Goal: Task Accomplishment & Management: Use online tool/utility

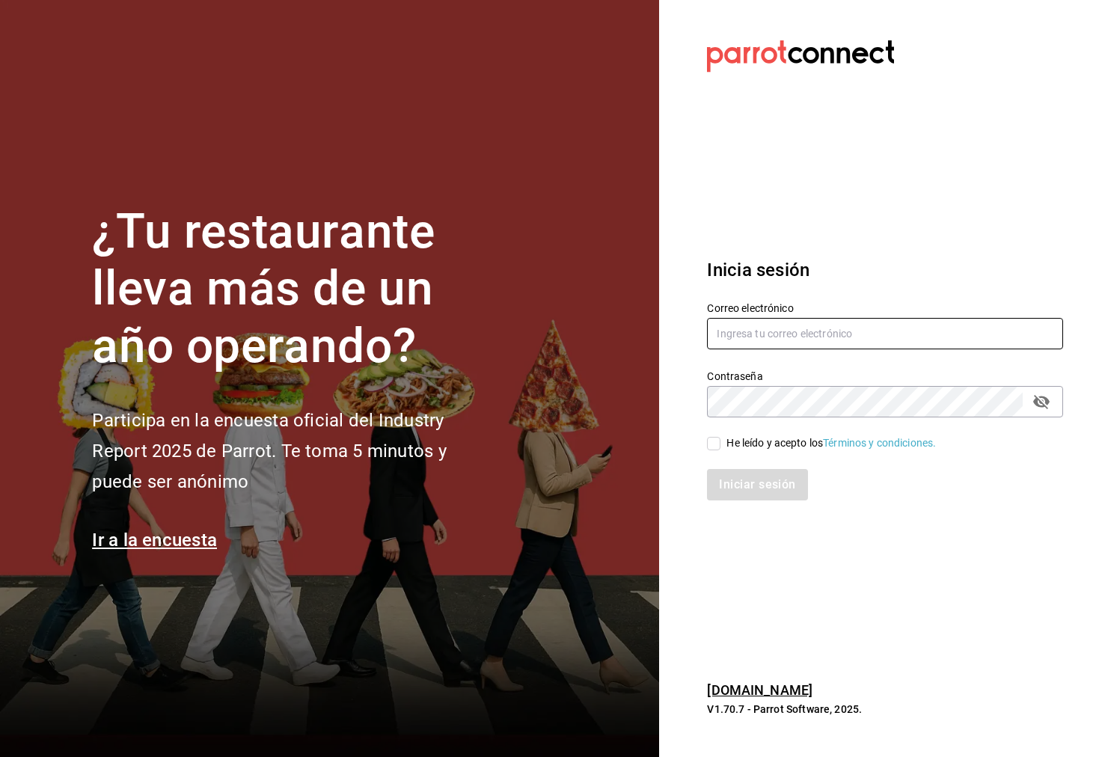
type input "[EMAIL_ADDRESS][DOMAIN_NAME]"
click at [709, 449] on input "He leído y acepto los Términos y condiciones." at bounding box center [713, 443] width 13 height 13
checkbox input "true"
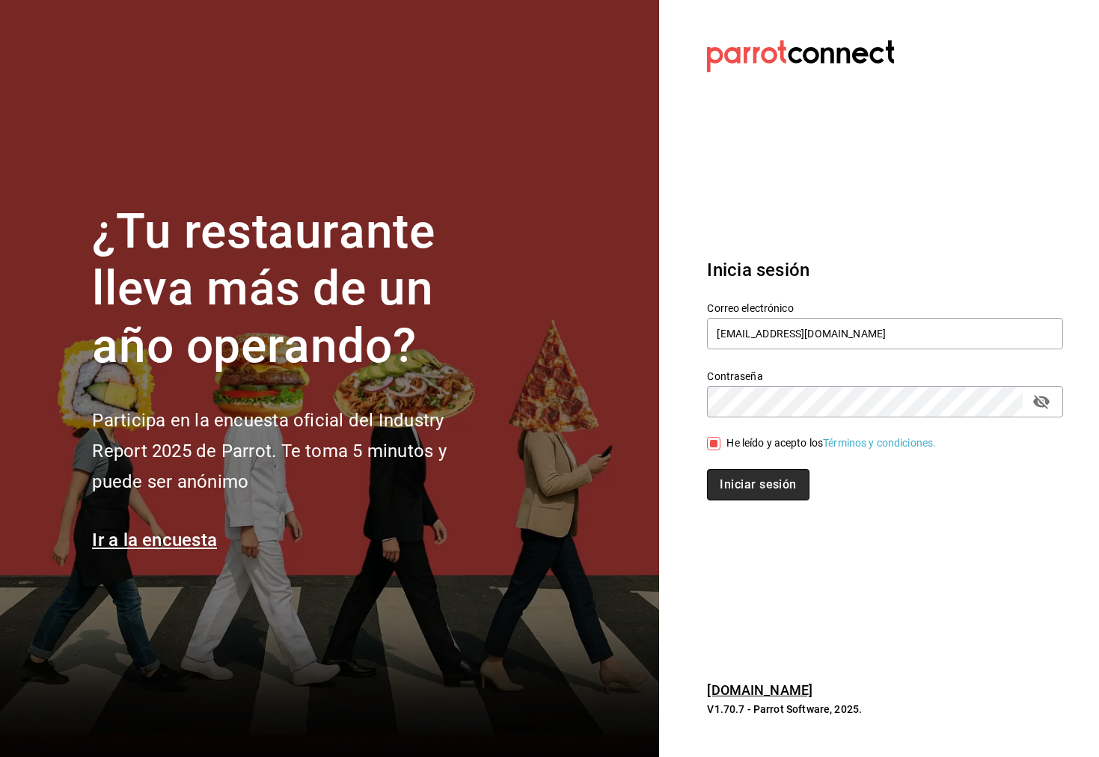
click at [719, 471] on button "Iniciar sesión" at bounding box center [758, 484] width 102 height 31
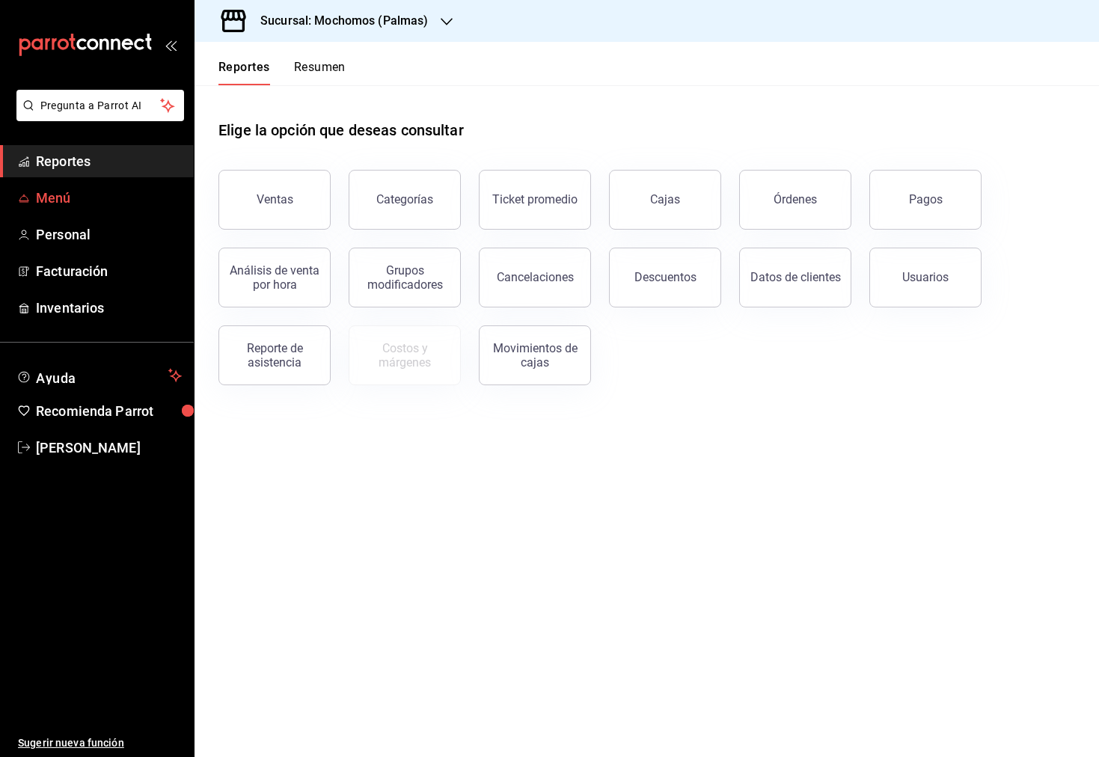
click at [70, 197] on span "Menú" at bounding box center [109, 198] width 146 height 20
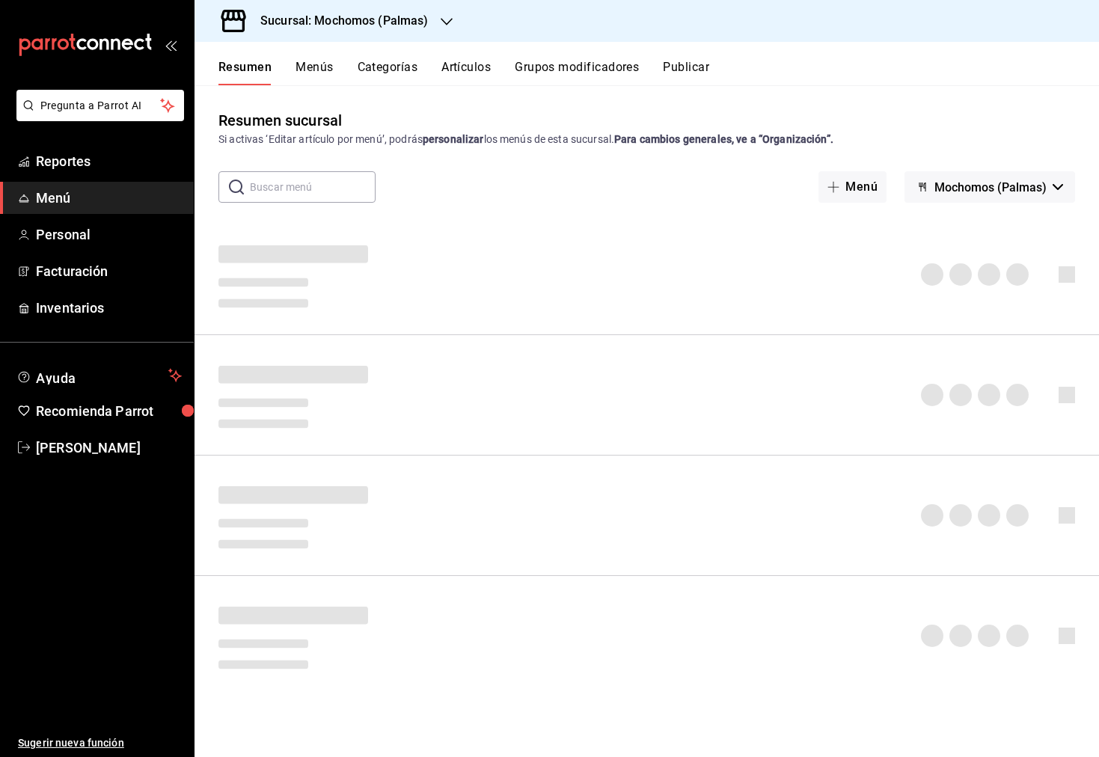
click at [319, 64] on button "Menús" at bounding box center [313, 72] width 37 height 25
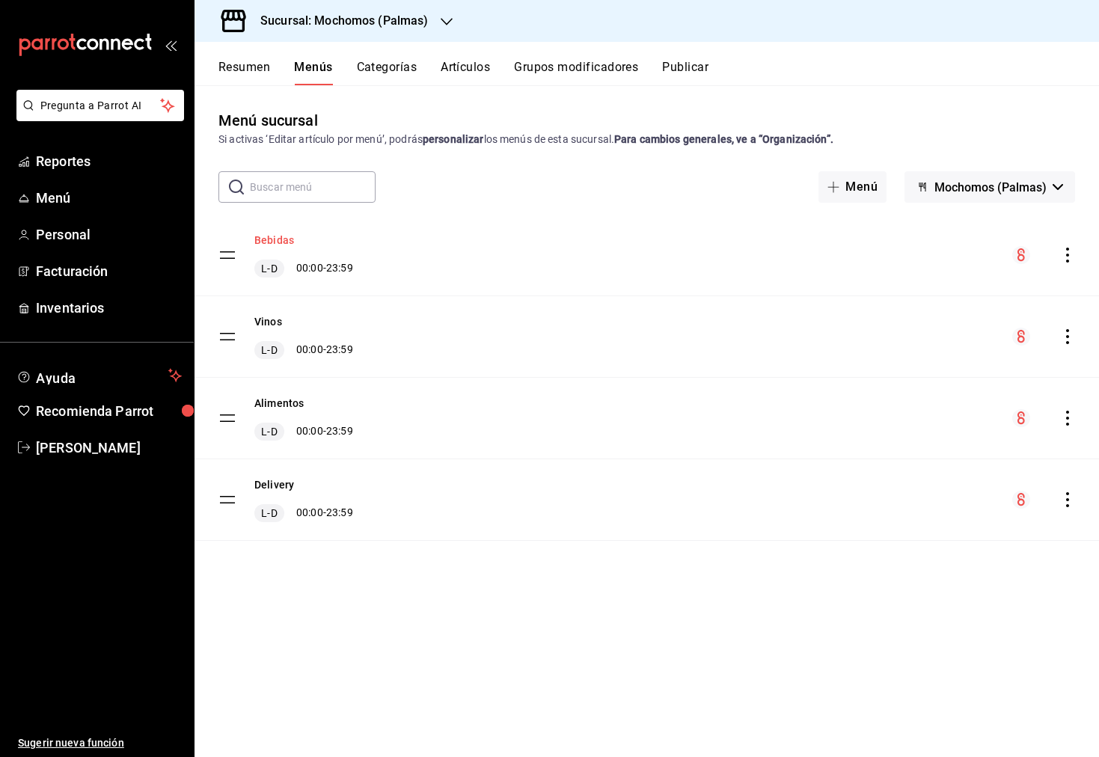
click at [277, 235] on button "Bebidas" at bounding box center [274, 240] width 40 height 15
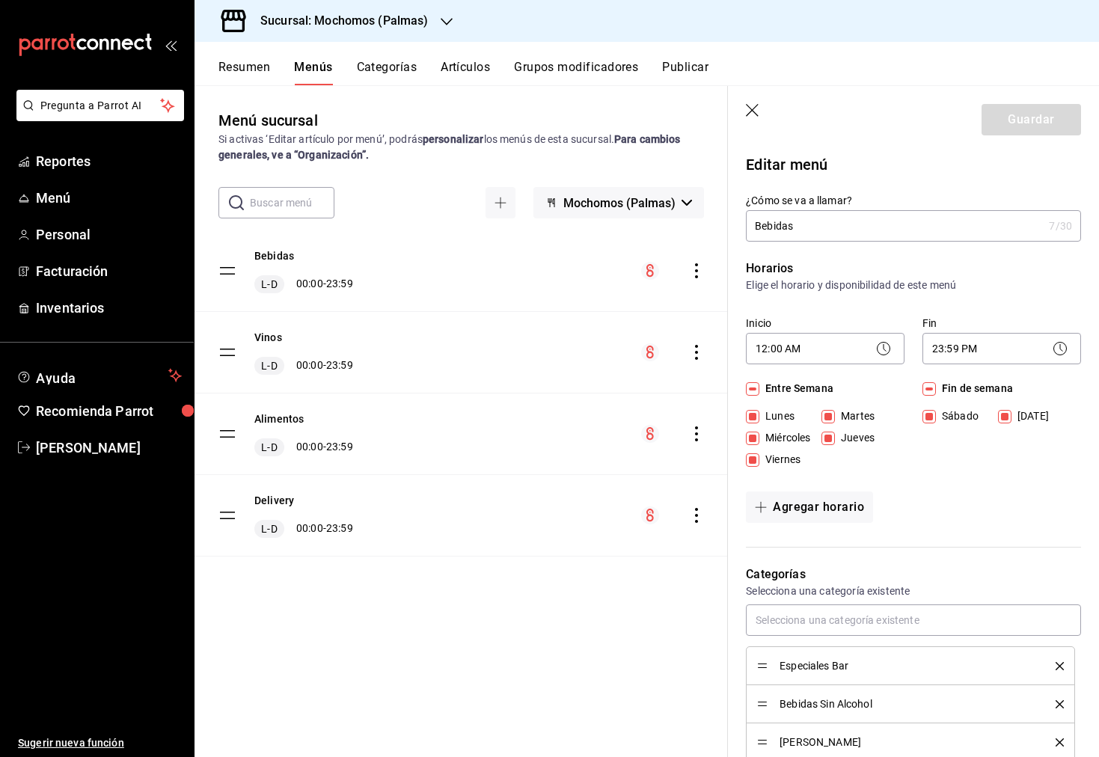
click at [752, 105] on icon "button" at bounding box center [753, 111] width 15 height 15
checkbox input "false"
type input "1758678531809"
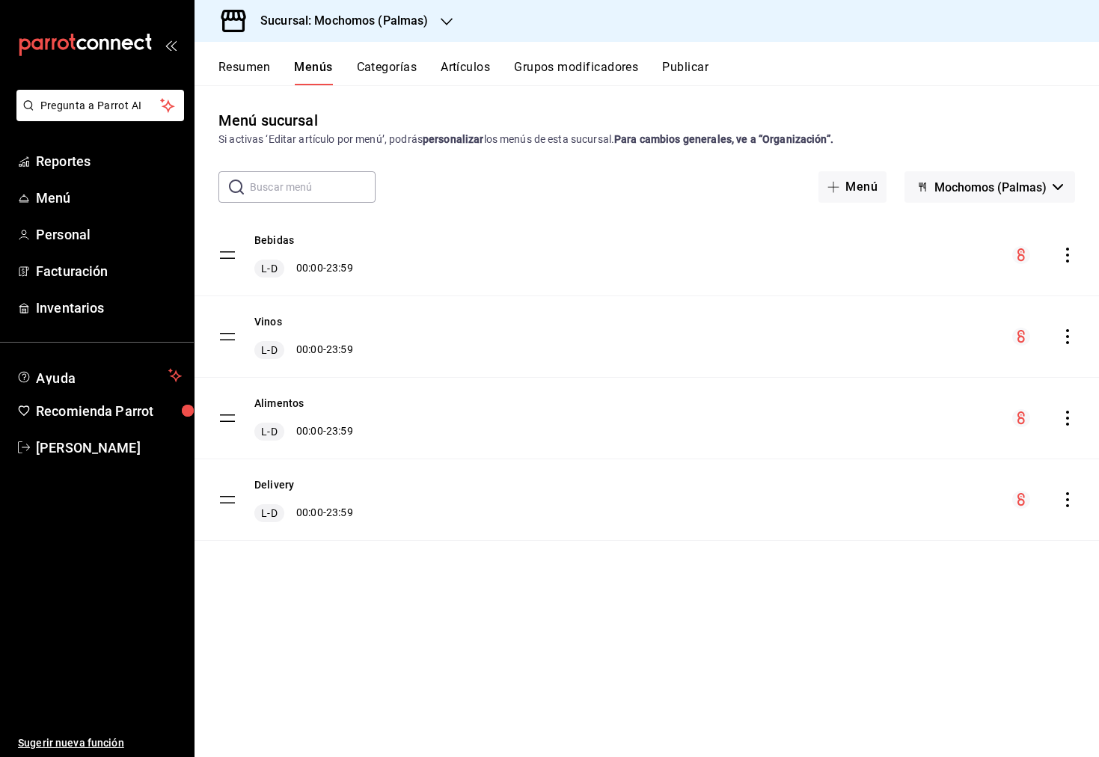
click at [1061, 252] on icon "actions" at bounding box center [1067, 255] width 15 height 15
click at [924, 357] on span "Previsualizar" at bounding box center [949, 351] width 182 height 16
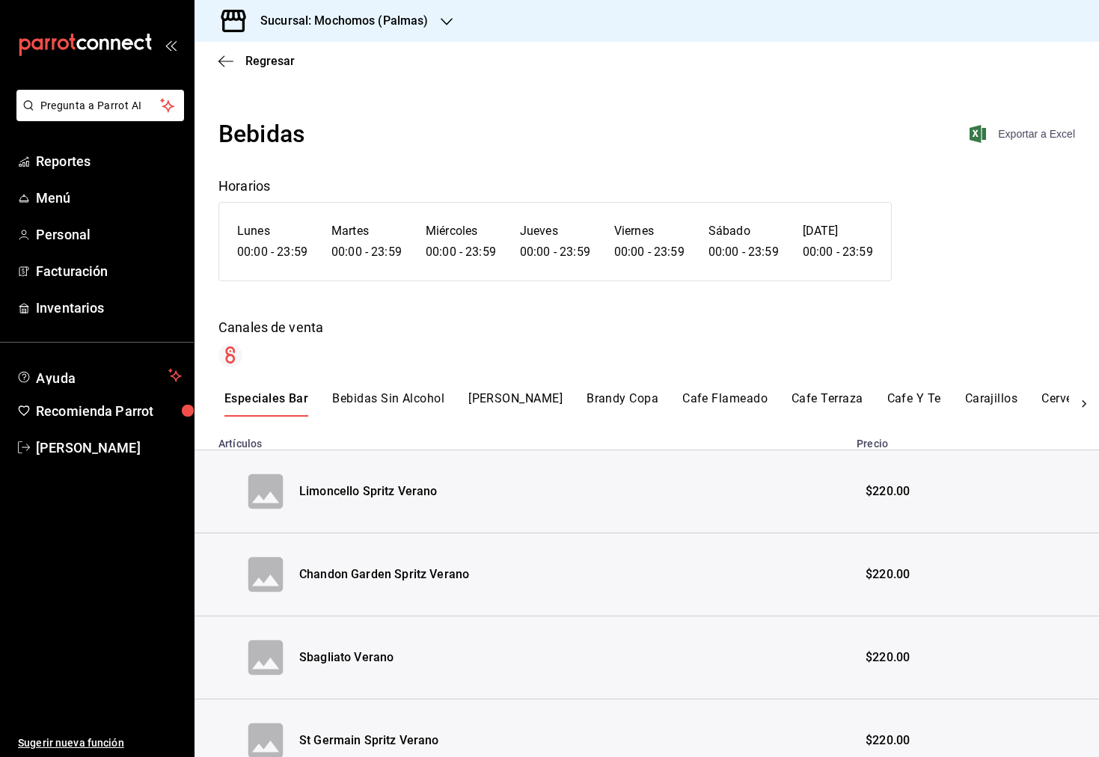
click at [1020, 134] on span "Exportar a Excel" at bounding box center [1023, 134] width 102 height 18
